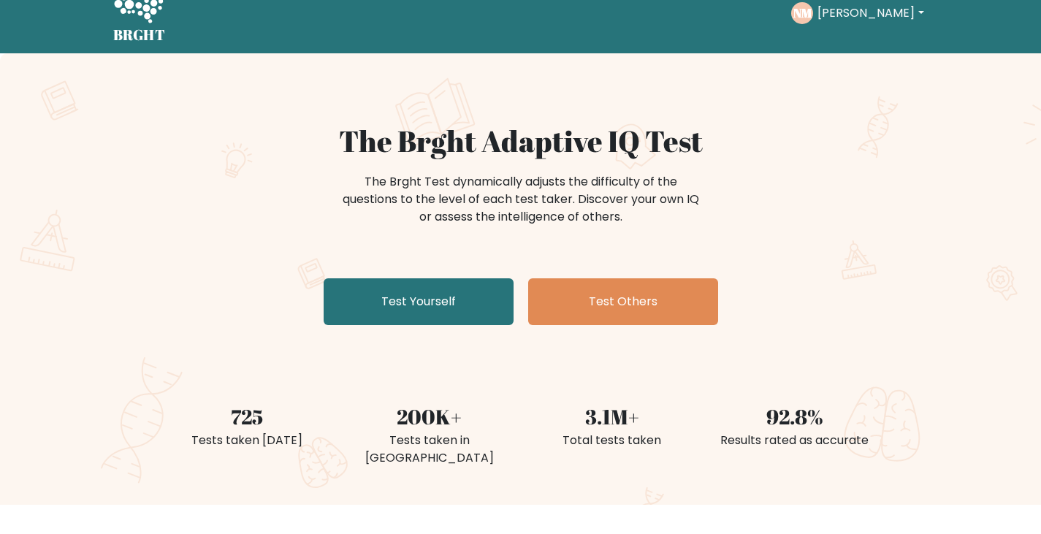
scroll to position [237, 0]
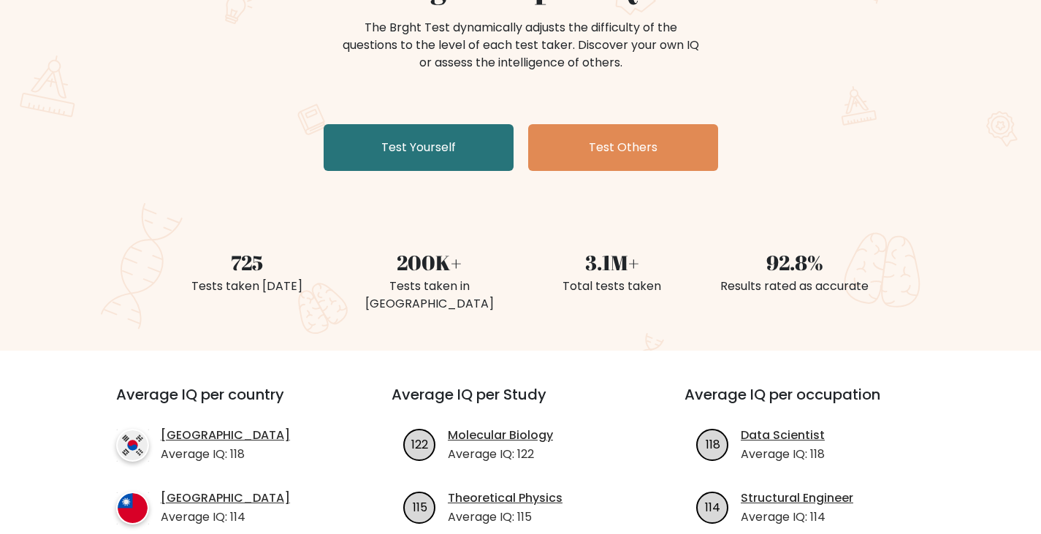
drag, startPoint x: 916, startPoint y: 291, endPoint x: 943, endPoint y: 391, distance: 102.7
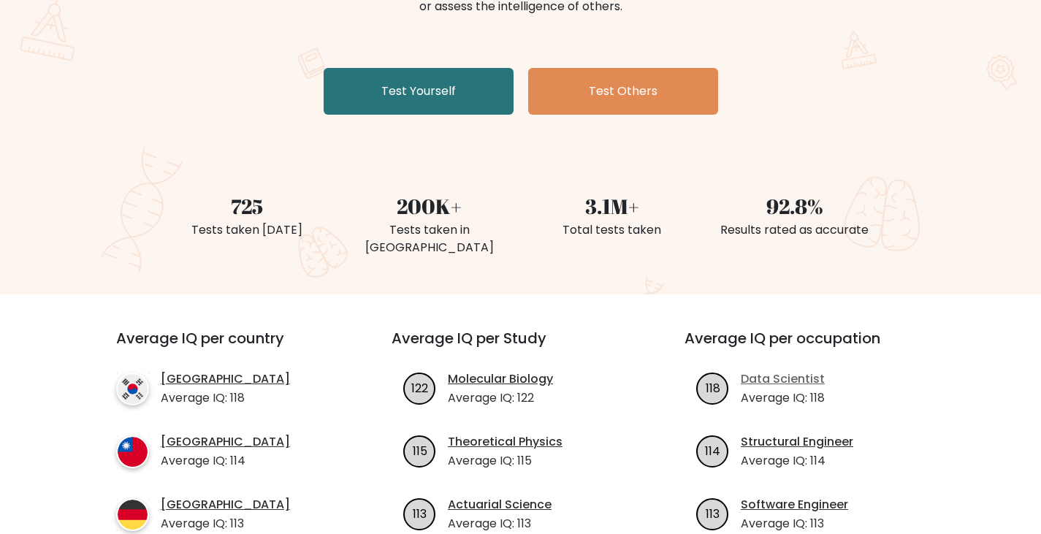
click at [782, 370] on link "Data Scientist" at bounding box center [782, 379] width 84 height 18
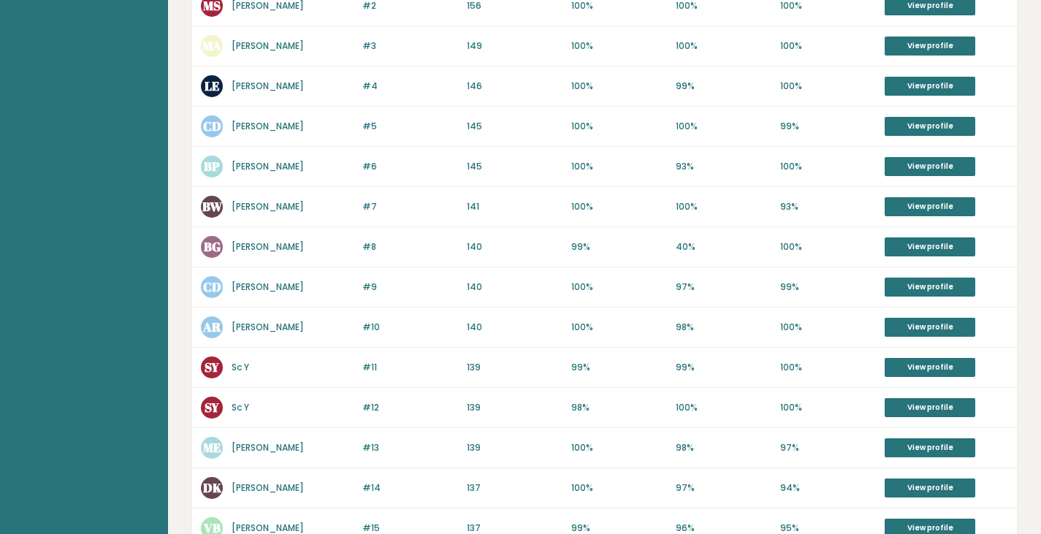
scroll to position [218, 0]
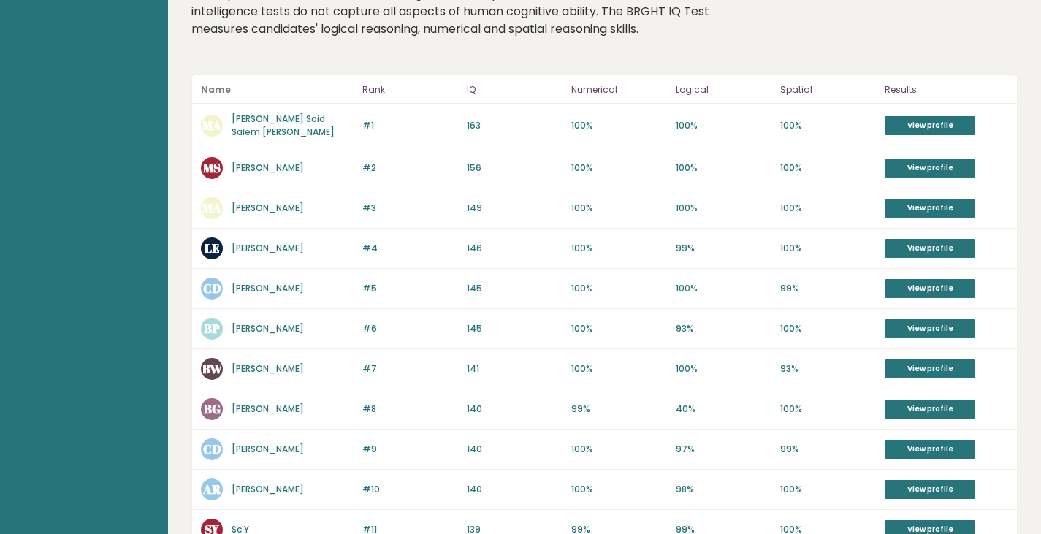
drag, startPoint x: 466, startPoint y: 317, endPoint x: 497, endPoint y: 216, distance: 105.6
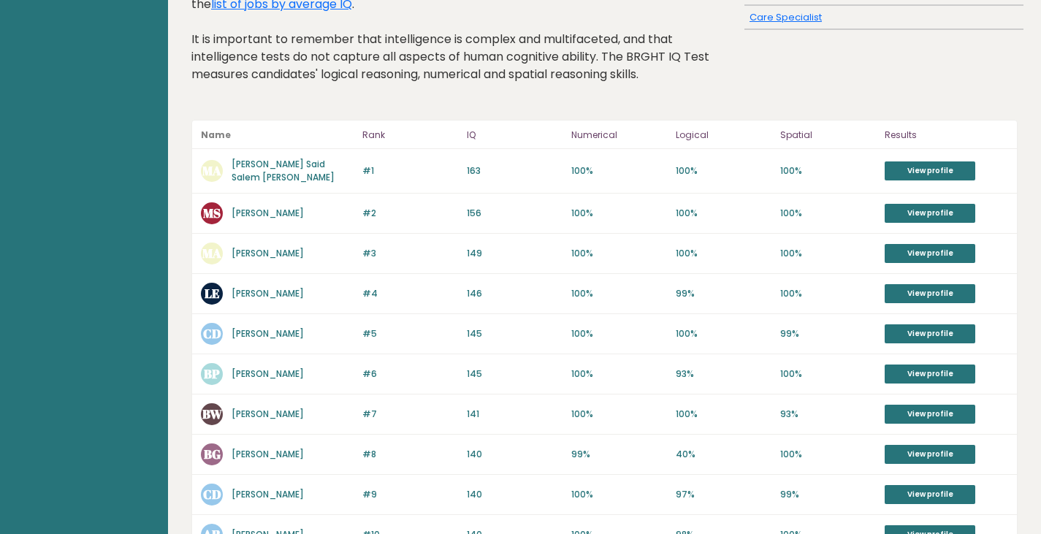
click at [269, 169] on link "Mohammed Saleh Said Salem Alharbi" at bounding box center [282, 171] width 103 height 26
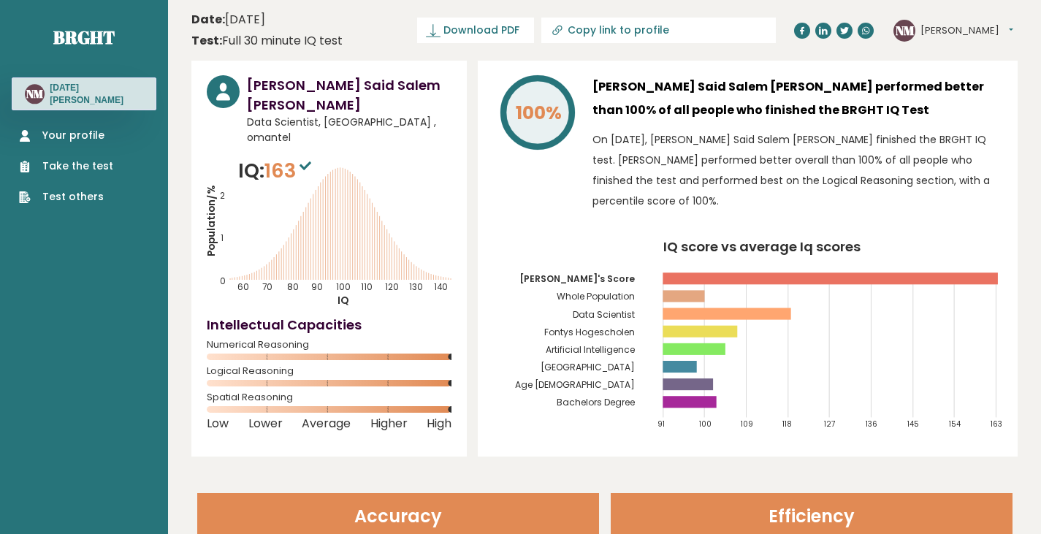
click at [610, 327] on tspan "Fontys Hogescholen" at bounding box center [589, 332] width 91 height 12
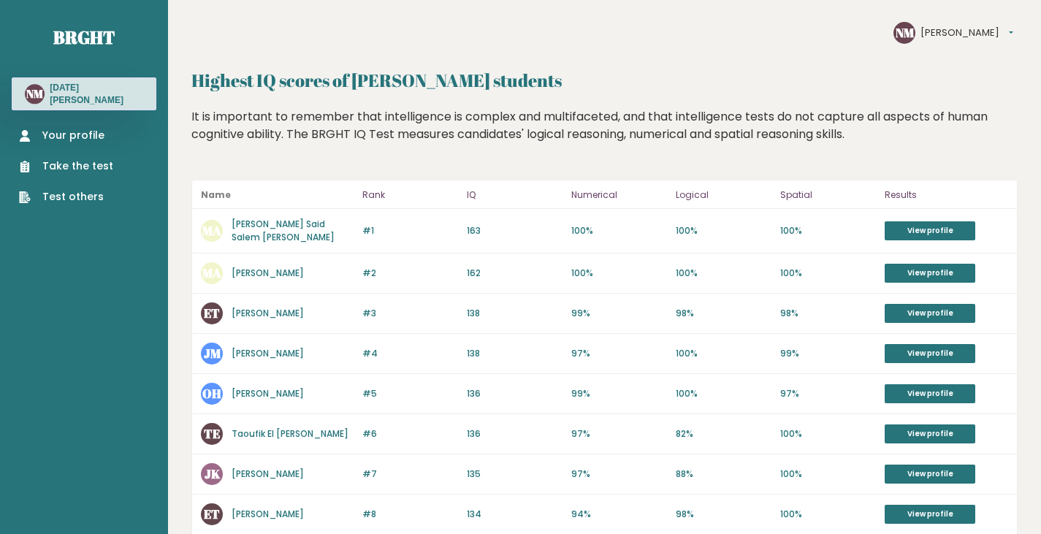
click at [93, 92] on h3 "Noel Madrideo" at bounding box center [96, 94] width 93 height 24
click at [79, 133] on link "Your profile" at bounding box center [66, 135] width 94 height 15
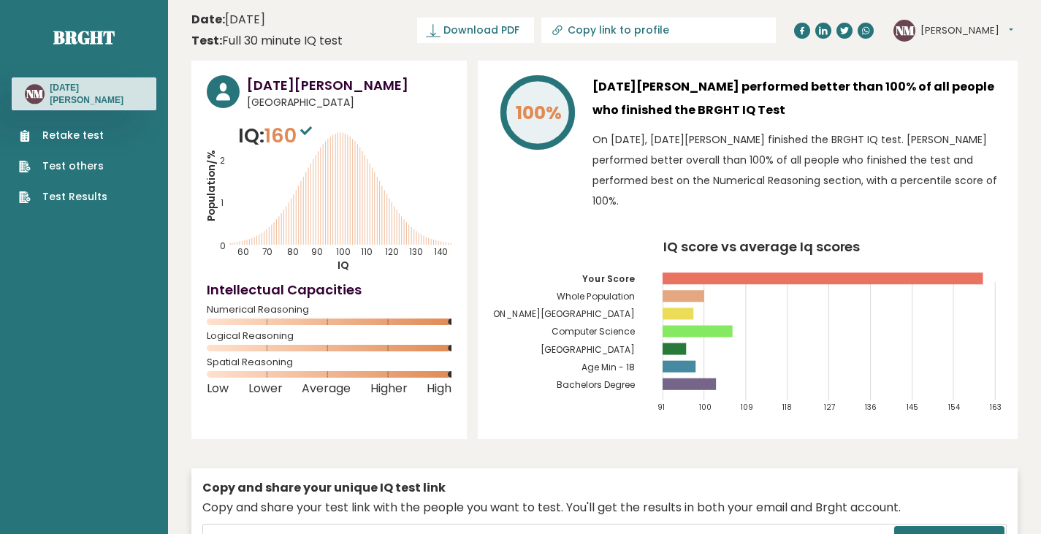
click at [594, 308] on tspan "President Ramon Magsaysay State University" at bounding box center [530, 314] width 210 height 12
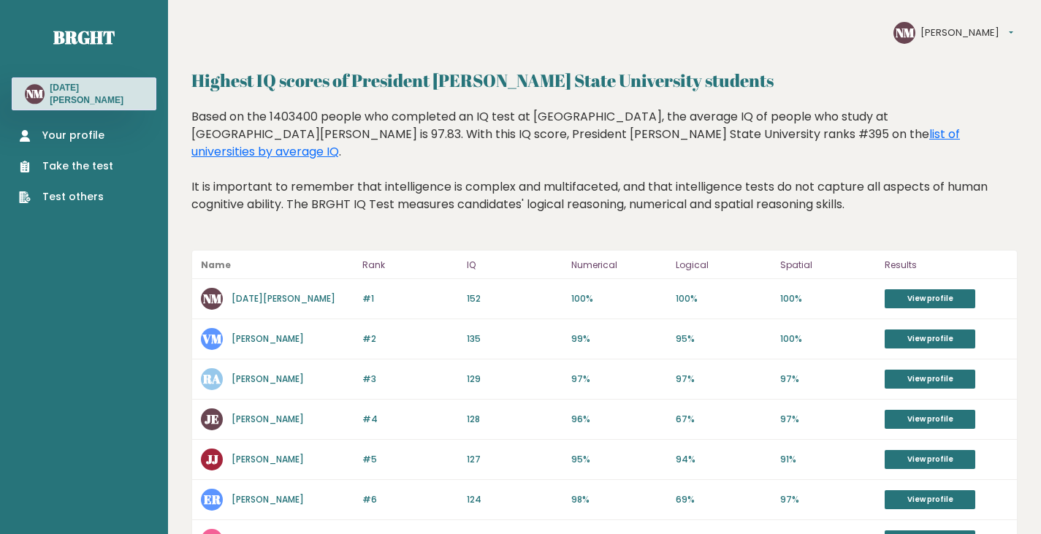
click at [83, 80] on div "NM Noel Madrideo" at bounding box center [84, 93] width 145 height 33
click at [77, 91] on h3 "[DATE][PERSON_NAME]" at bounding box center [96, 94] width 93 height 24
click at [73, 131] on link "Your profile" at bounding box center [66, 135] width 94 height 15
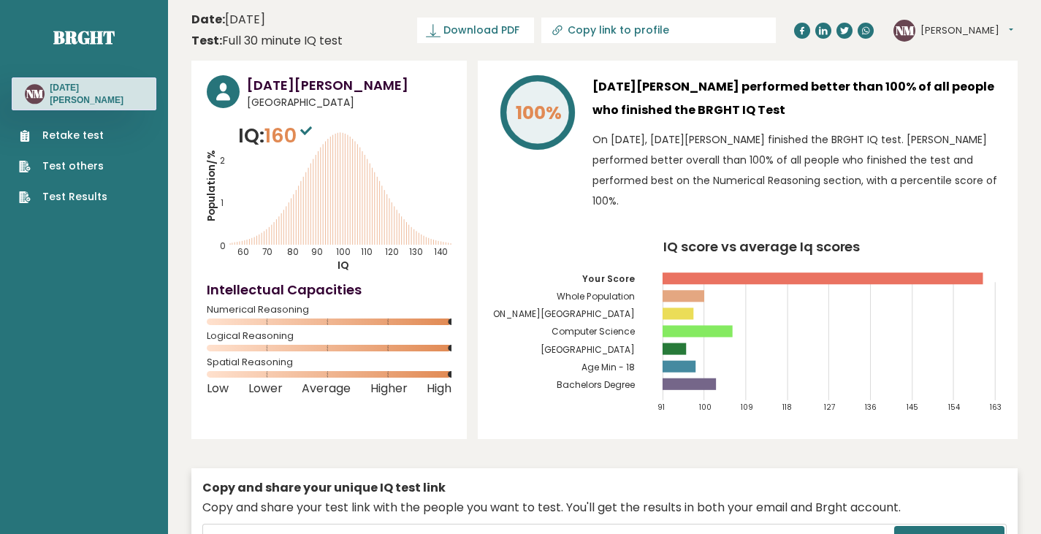
click at [605, 343] on tspan "[GEOGRAPHIC_DATA]" at bounding box center [587, 349] width 94 height 12
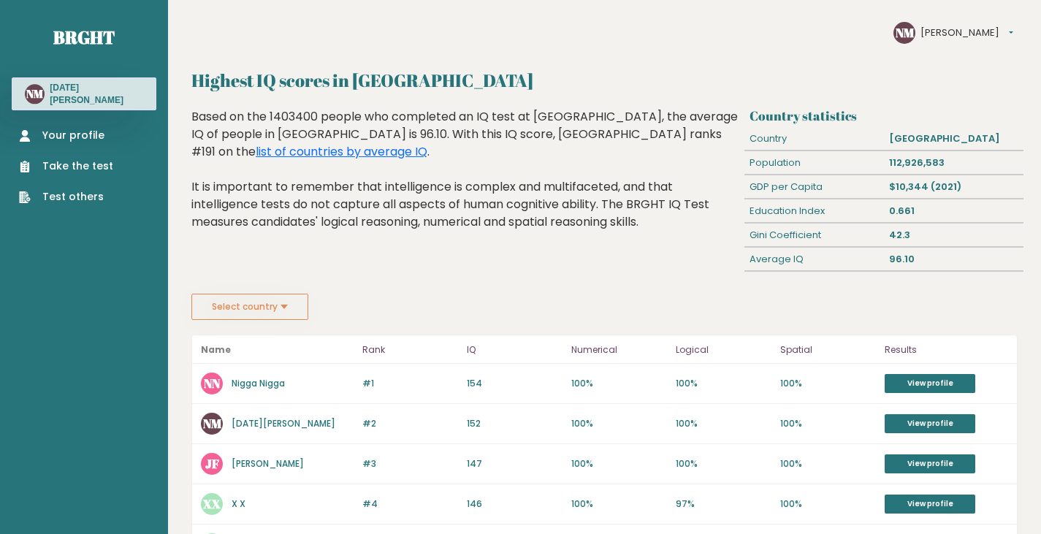
click at [64, 96] on h3 "[DATE][PERSON_NAME]" at bounding box center [96, 94] width 93 height 24
